Goal: Task Accomplishment & Management: Complete application form

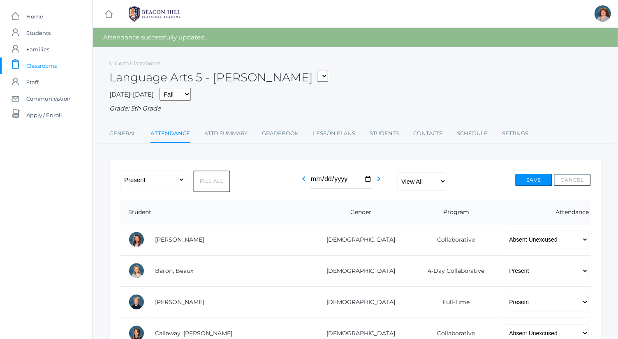
click at [547, 249] on td "-- Present Present-At-Home Tardy Excused Tardy Unexcused Absent Excused Absent …" at bounding box center [544, 239] width 94 height 31
click at [547, 245] on select "-- Present Present-At-Home Tardy Excused Tardy Unexcused Absent Excused Absent …" at bounding box center [547, 240] width 84 height 19
select select "TU"
click at [505, 231] on select "-- Present Present-At-Home Tardy Excused Tardy Unexcused Absent Excused Absent …" at bounding box center [547, 240] width 84 height 19
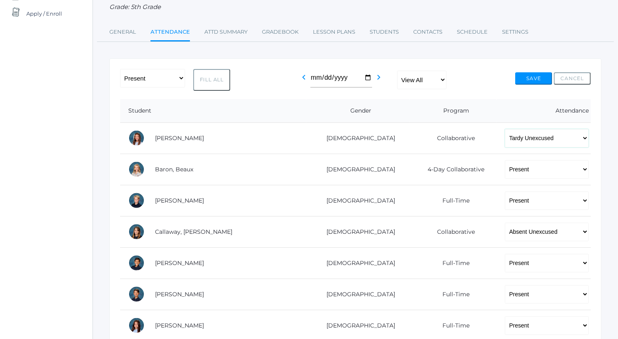
scroll to position [138, 0]
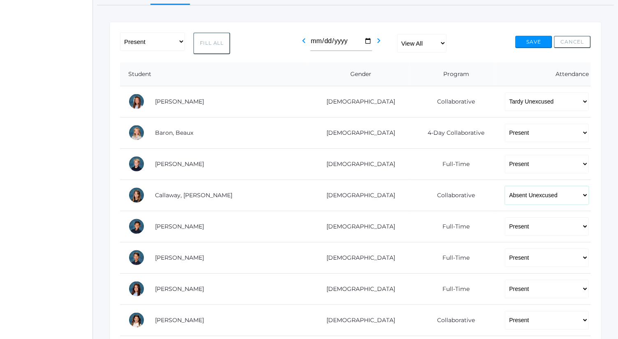
click at [550, 197] on select "-- Present Present-At-Home Tardy Excused Tardy Unexcused Absent Excused Absent …" at bounding box center [547, 195] width 84 height 19
select select "TU"
click at [505, 186] on select "-- Present Present-At-Home Tardy Excused Tardy Unexcused Absent Excused Absent …" at bounding box center [547, 195] width 84 height 19
click at [537, 37] on button "Save" at bounding box center [534, 42] width 37 height 12
